Goal: Check status: Check status

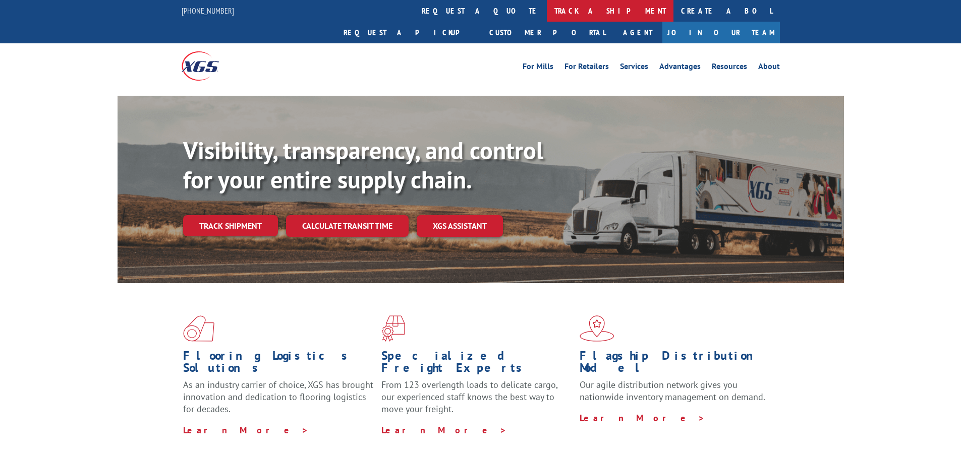
click at [547, 11] on link "track a shipment" at bounding box center [610, 11] width 127 height 22
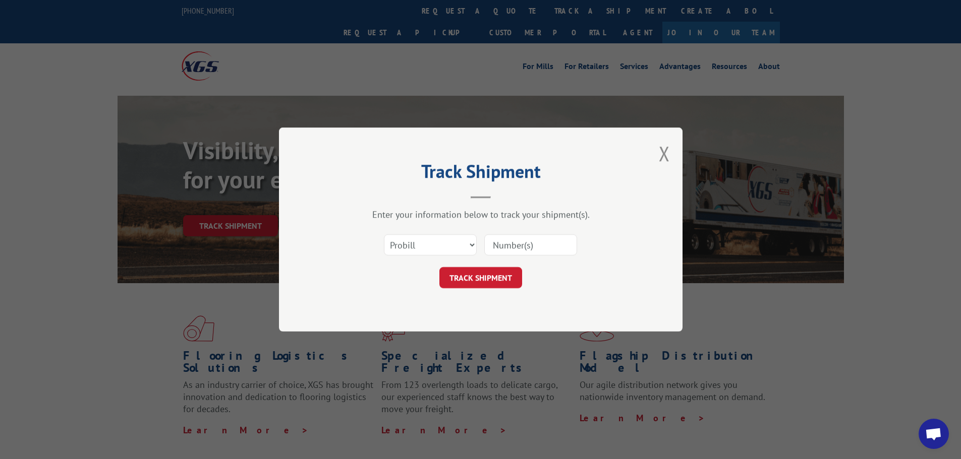
click at [512, 240] on input at bounding box center [530, 244] width 93 height 21
paste input "17602782"
type input "17602782"
click at [500, 275] on button "TRACK SHIPMENT" at bounding box center [480, 277] width 83 height 21
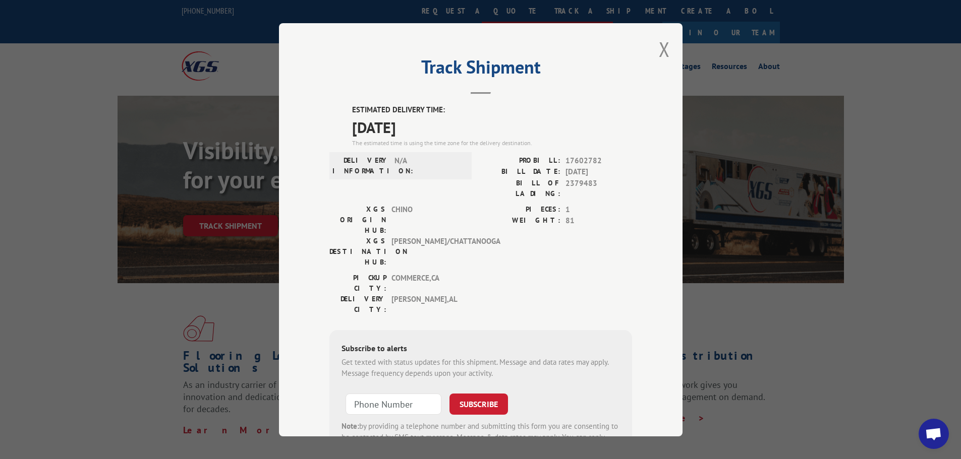
drag, startPoint x: 658, startPoint y: 46, endPoint x: 645, endPoint y: 12, distance: 36.5
click at [659, 46] on button "Close modal" at bounding box center [664, 49] width 11 height 27
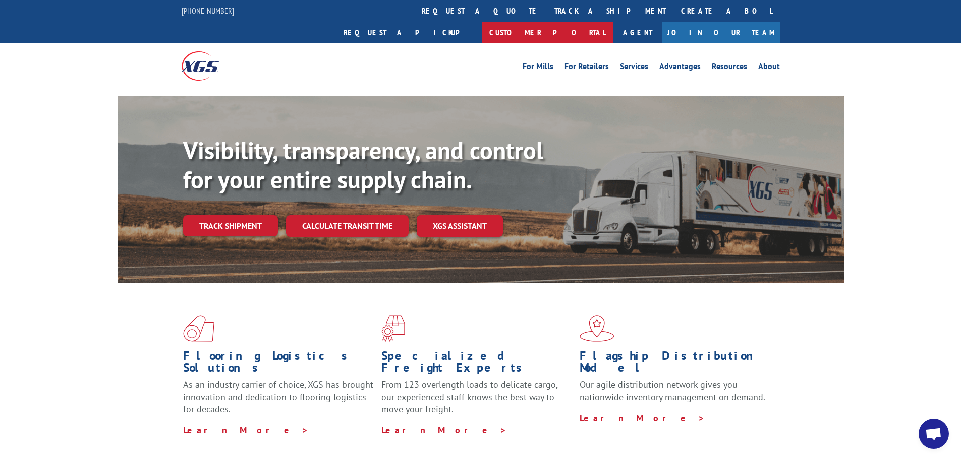
click at [613, 22] on link "Customer Portal" at bounding box center [547, 33] width 131 height 22
